Goal: Transaction & Acquisition: Purchase product/service

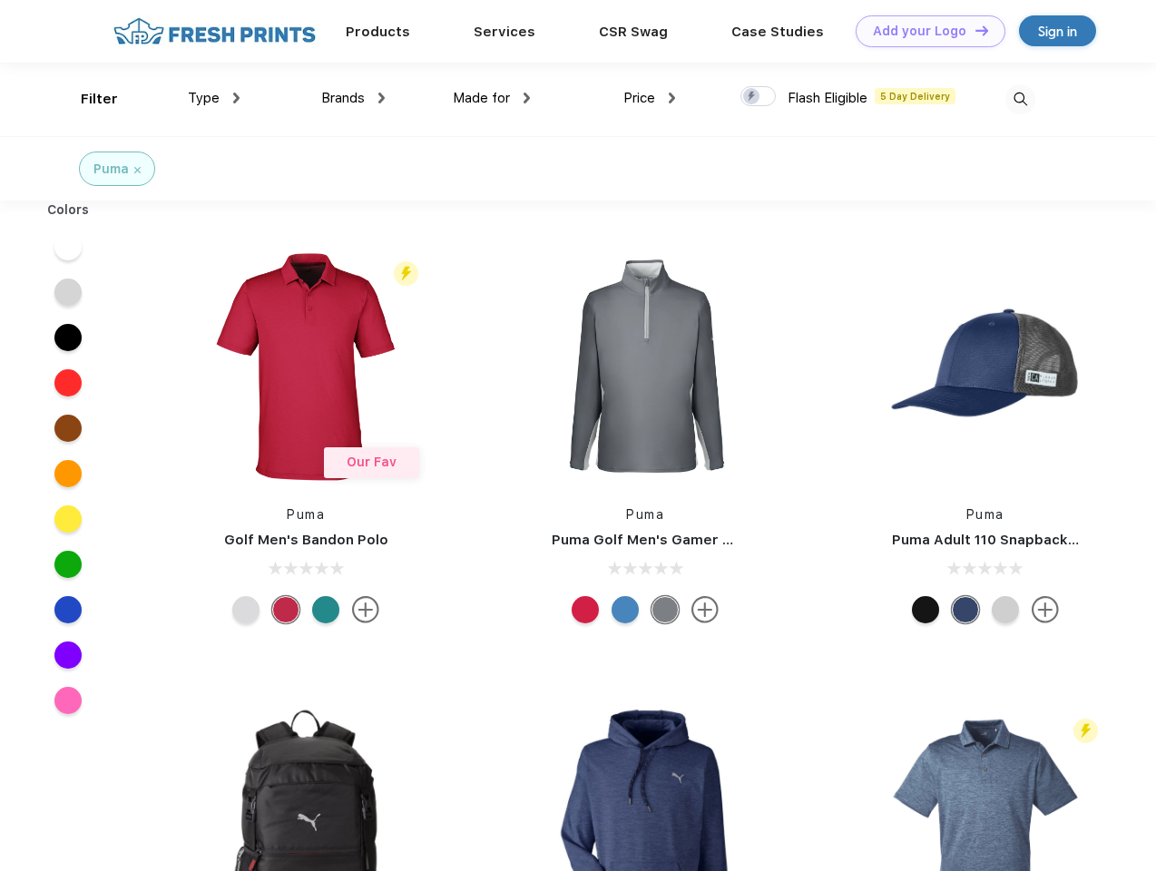
click at [924, 31] on link "Add your Logo Design Tool" at bounding box center [931, 31] width 150 height 32
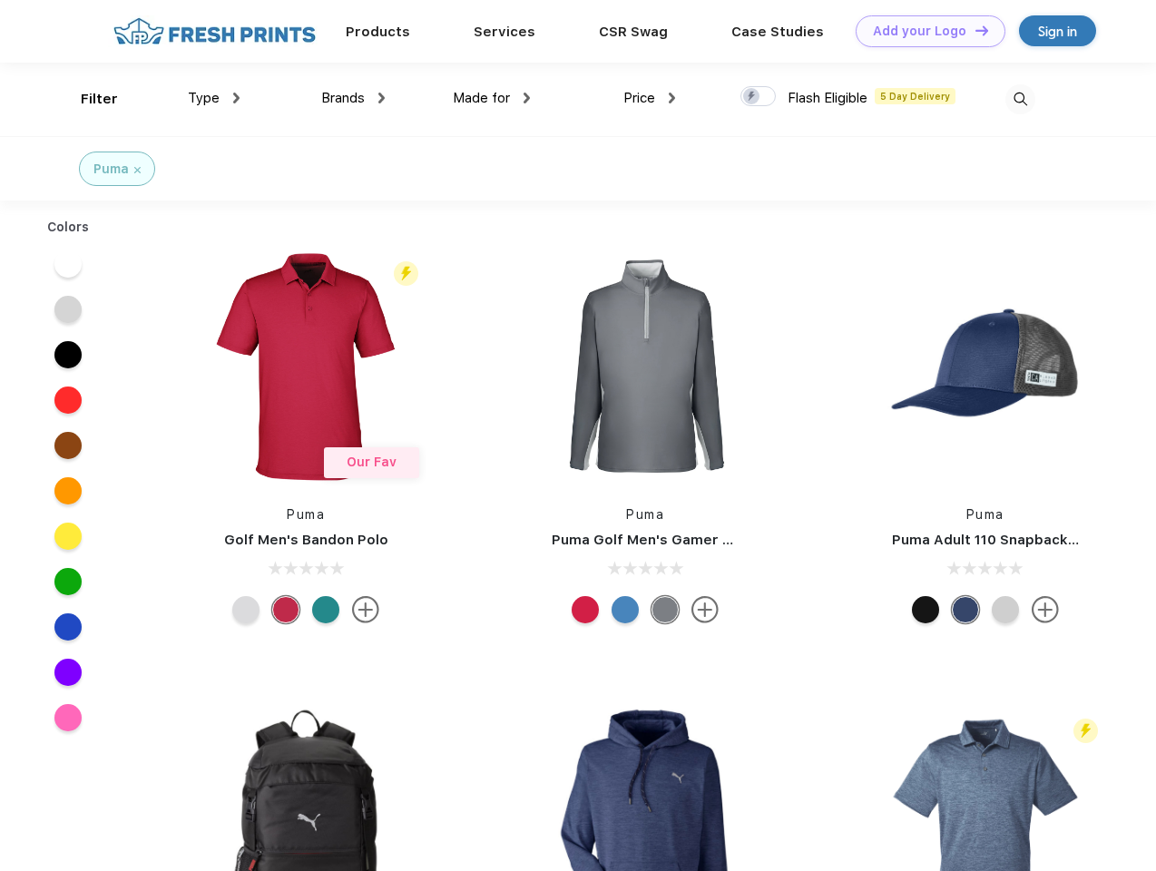
click at [0, 0] on div "Design Tool" at bounding box center [0, 0] width 0 height 0
click at [973, 30] on link "Add your Logo Design Tool" at bounding box center [931, 31] width 150 height 32
click at [87, 99] on div "Filter" at bounding box center [99, 99] width 37 height 21
click at [214, 98] on span "Type" at bounding box center [204, 98] width 32 height 16
click at [353, 98] on span "Brands" at bounding box center [343, 98] width 44 height 16
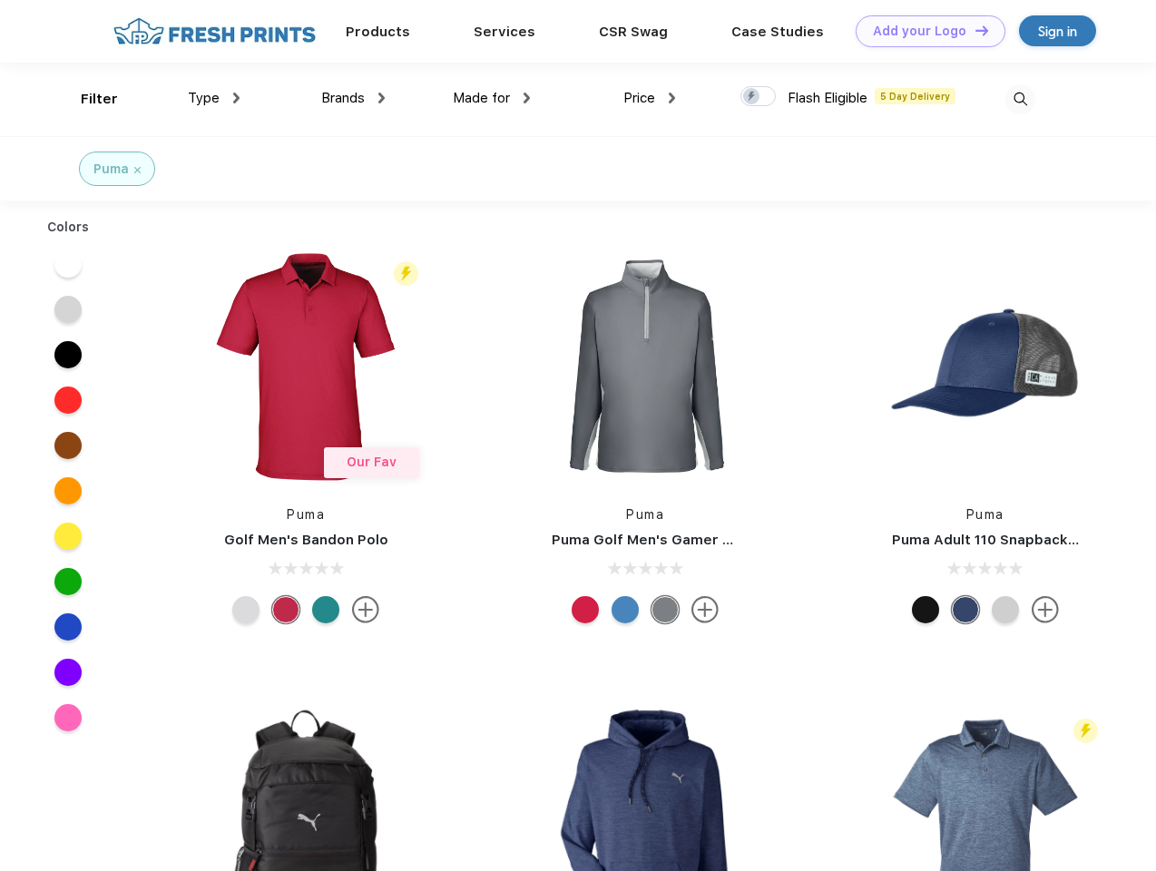
click at [492, 98] on span "Made for" at bounding box center [481, 98] width 57 height 16
click at [650, 98] on span "Price" at bounding box center [639, 98] width 32 height 16
click at [758, 97] on div at bounding box center [757, 96] width 35 height 20
click at [752, 97] on input "checkbox" at bounding box center [746, 91] width 12 height 12
click at [1020, 99] on img at bounding box center [1020, 99] width 30 height 30
